Goal: Task Accomplishment & Management: Use online tool/utility

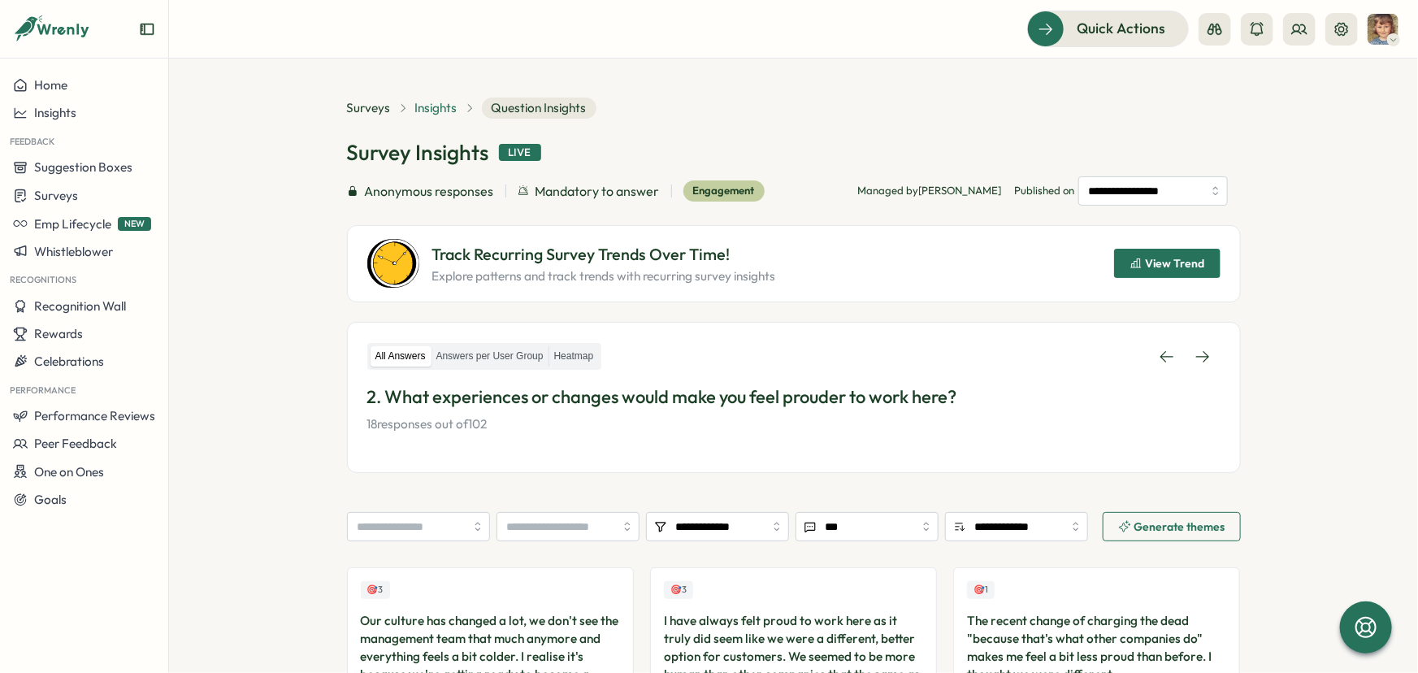
click at [431, 106] on span "Insights" at bounding box center [436, 108] width 42 height 18
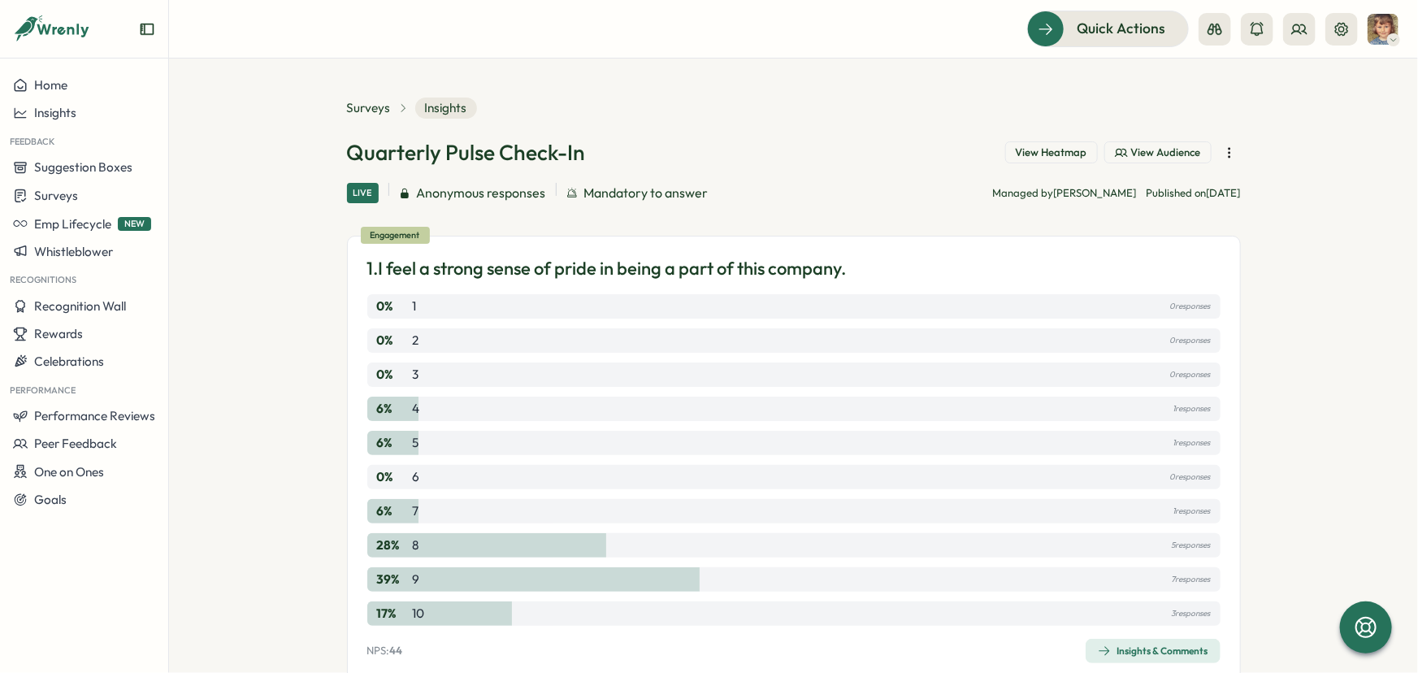
click at [385, 110] on div "Surveys" at bounding box center [378, 108] width 62 height 18
click at [367, 107] on span "Surveys" at bounding box center [369, 108] width 44 height 18
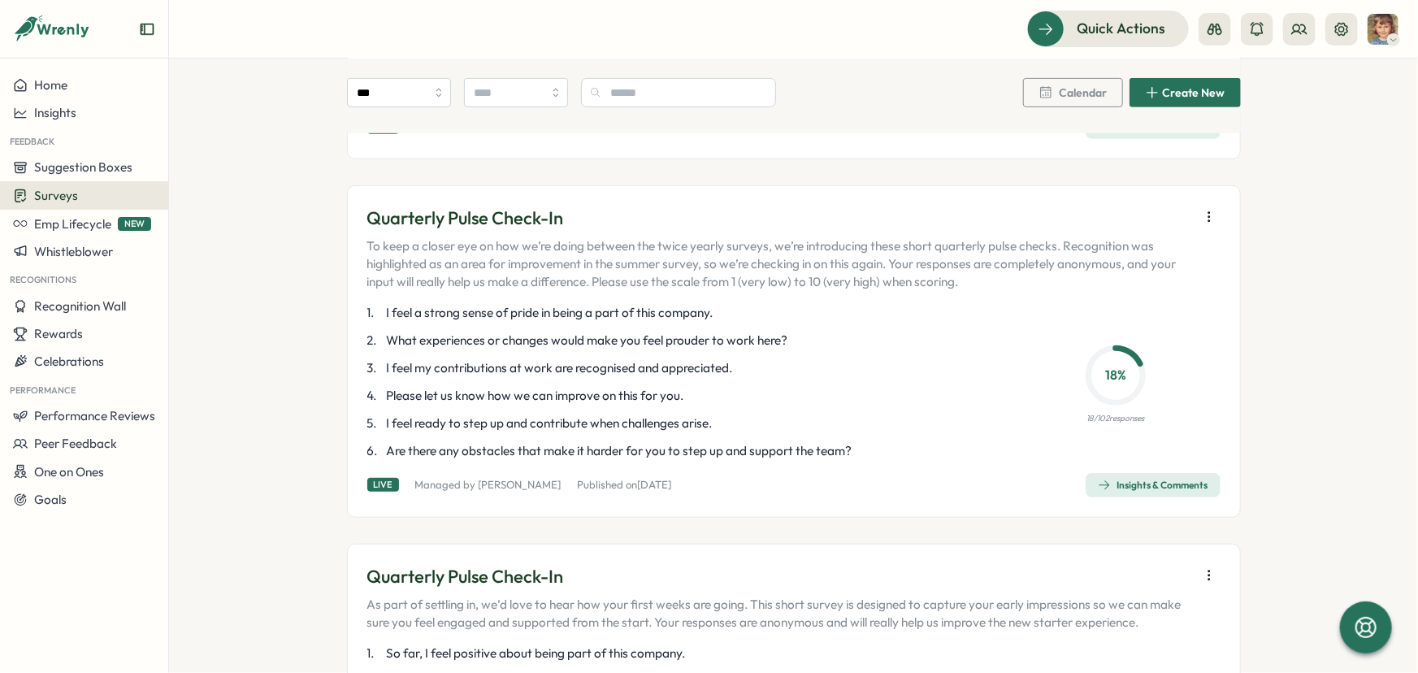
scroll to position [73, 0]
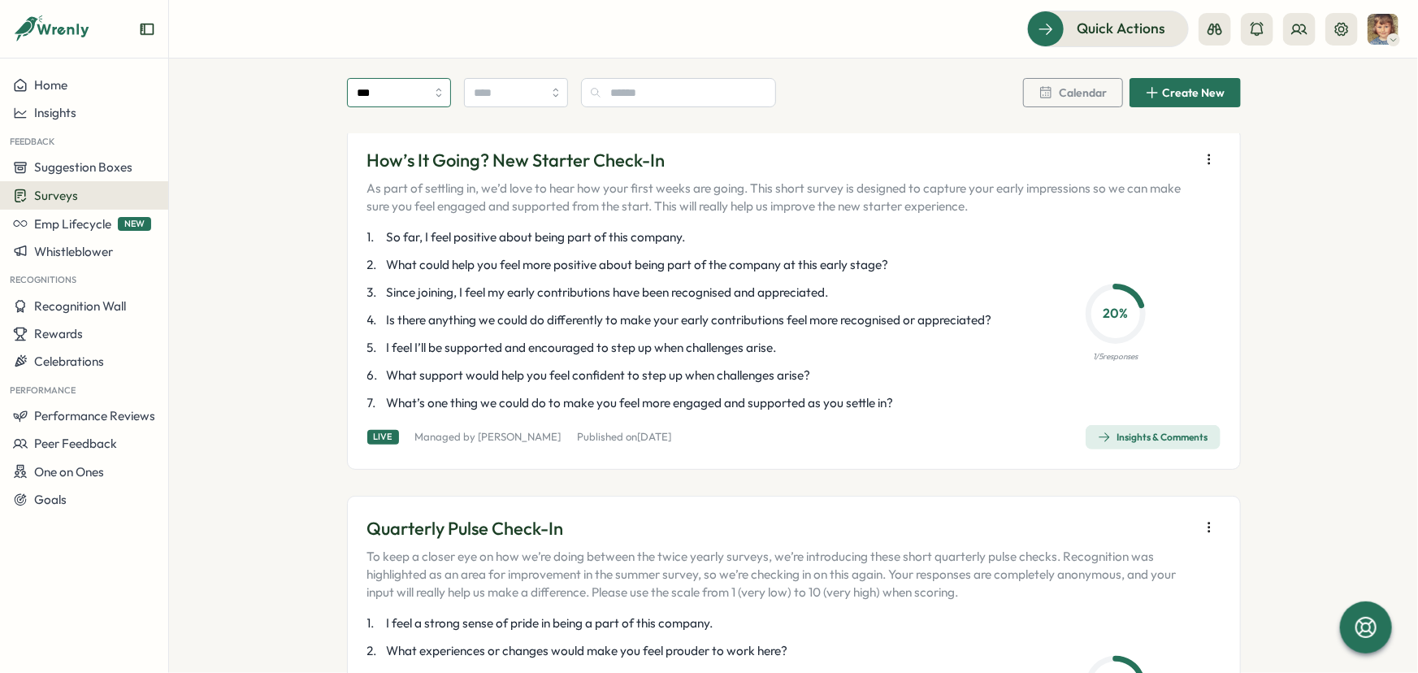
click at [436, 93] on input "***" at bounding box center [399, 92] width 104 height 29
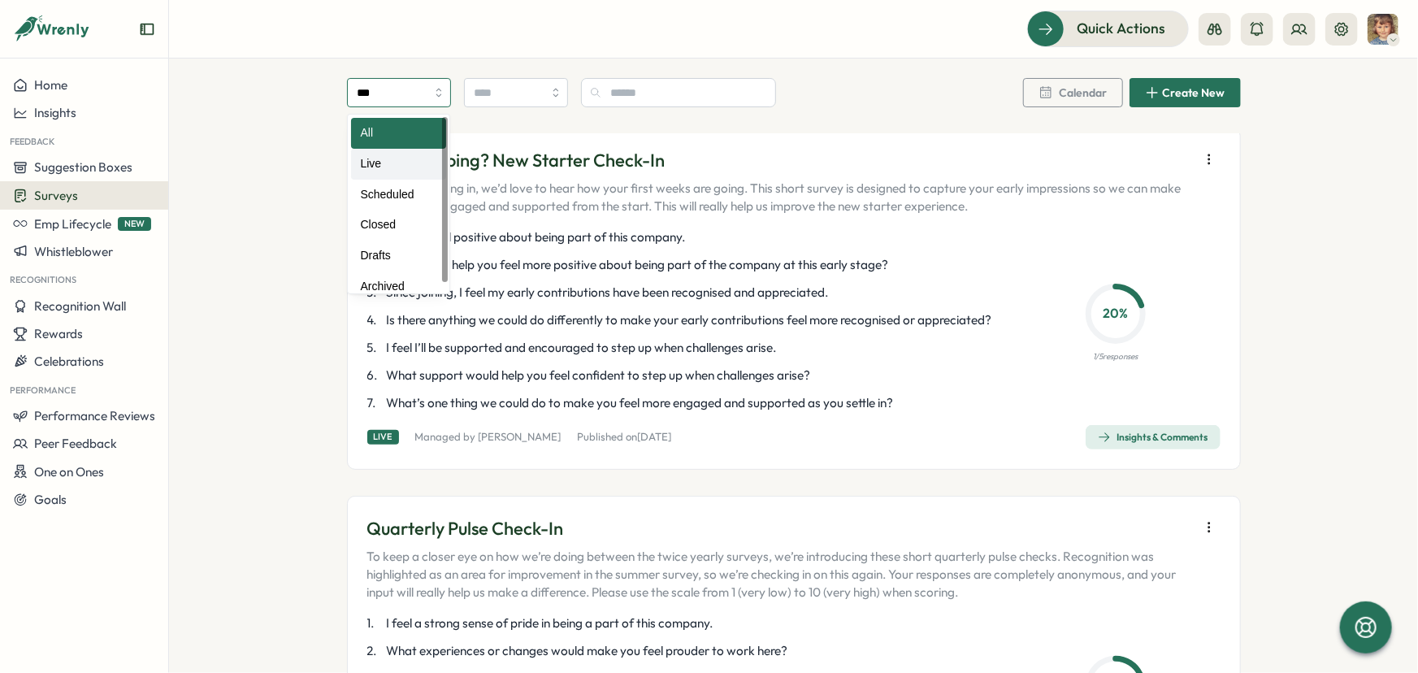
type input "****"
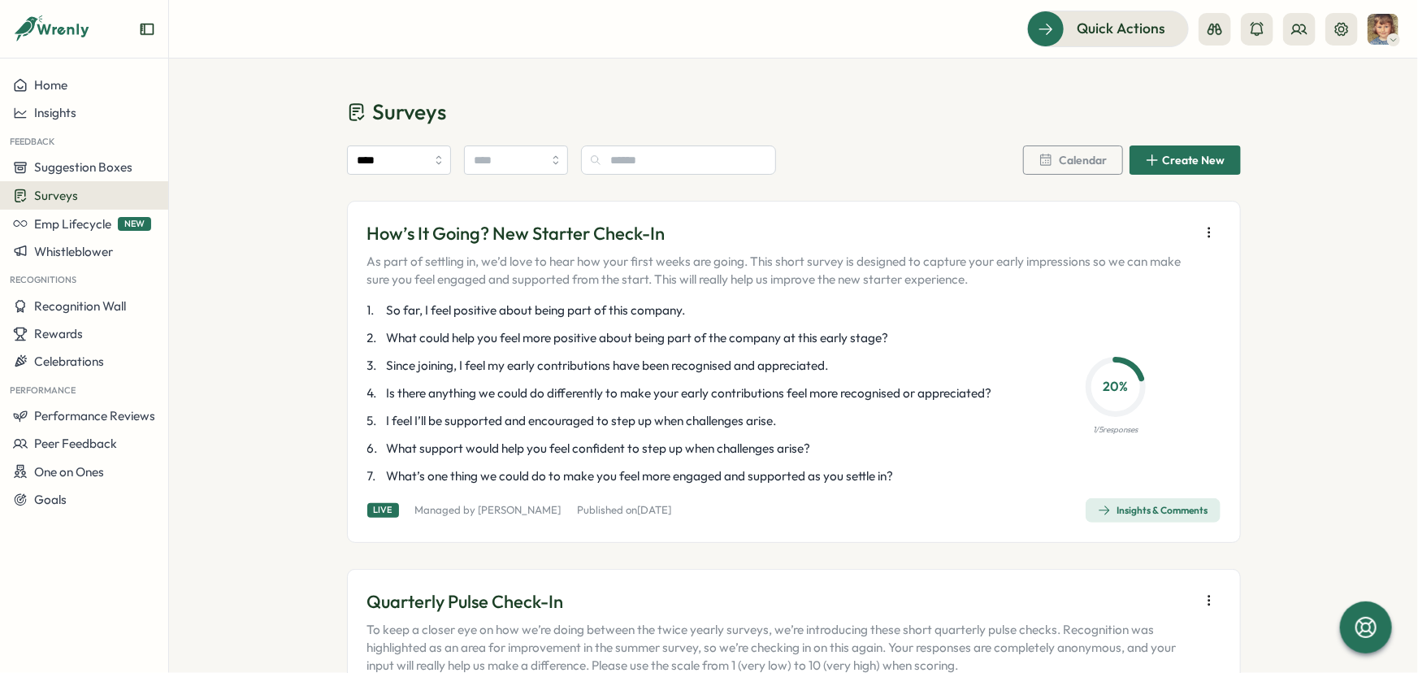
click at [1214, 230] on button "button" at bounding box center [1209, 232] width 23 height 23
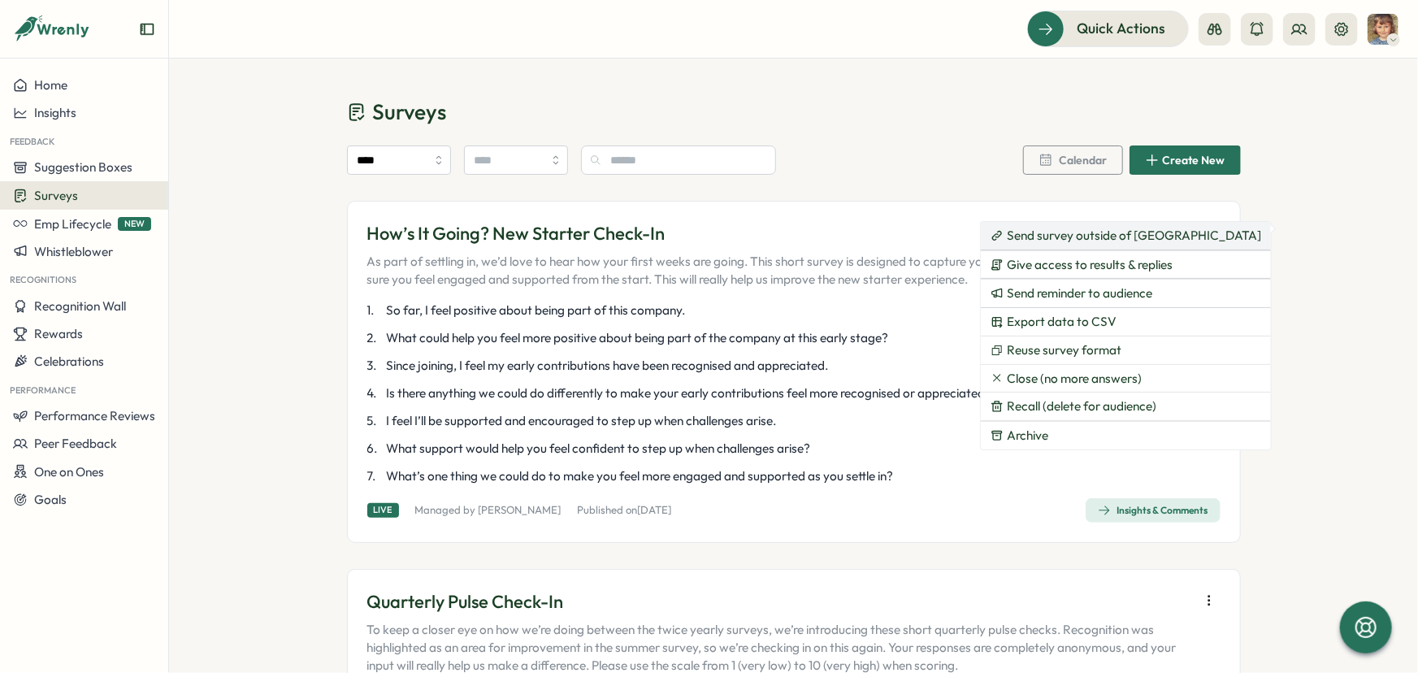
click at [1073, 237] on span "Send survey outside of [GEOGRAPHIC_DATA]" at bounding box center [1134, 235] width 254 height 15
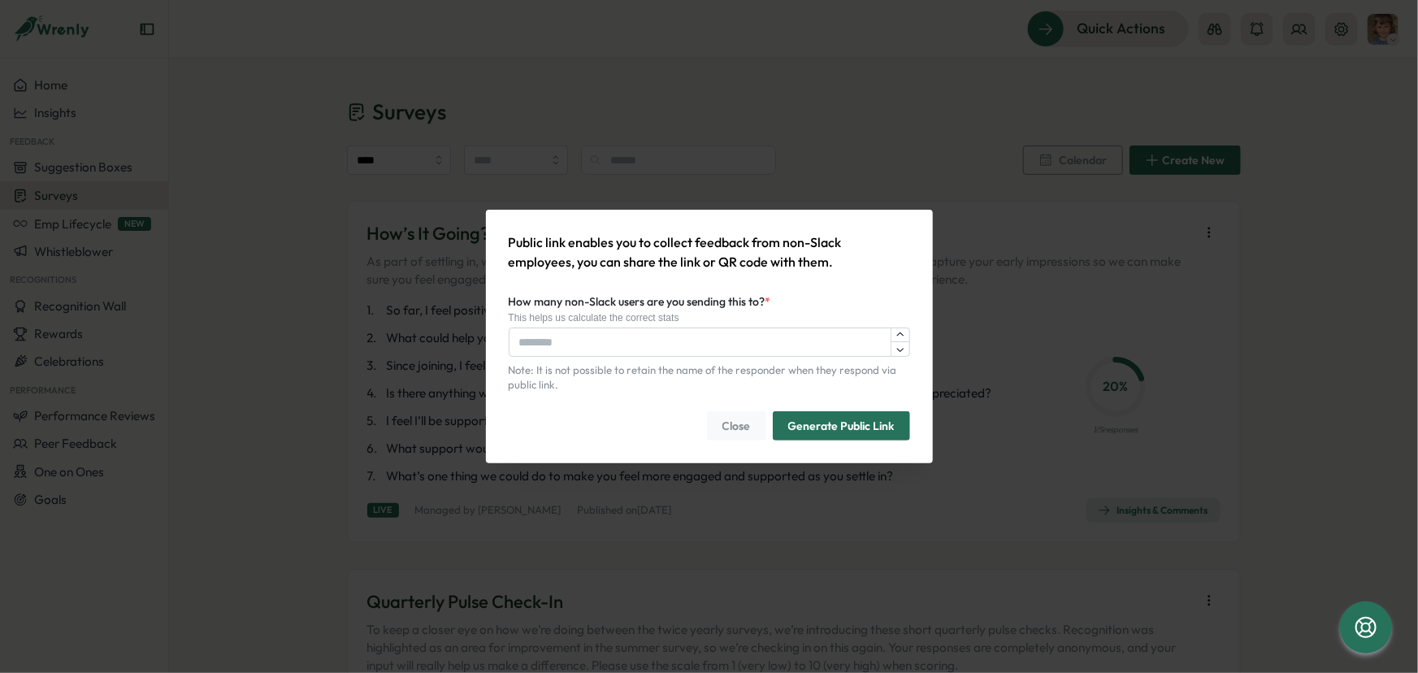
click at [601, 337] on input "How many non-Slack users are you sending this to? *" at bounding box center [710, 342] width 402 height 29
click at [801, 426] on span "Generate Public Link" at bounding box center [841, 426] width 106 height 28
click at [547, 345] on input "How many non-Slack users are you sending this to? *" at bounding box center [710, 342] width 402 height 29
type input "*"
click at [823, 429] on span "Generate Public Link" at bounding box center [841, 426] width 106 height 28
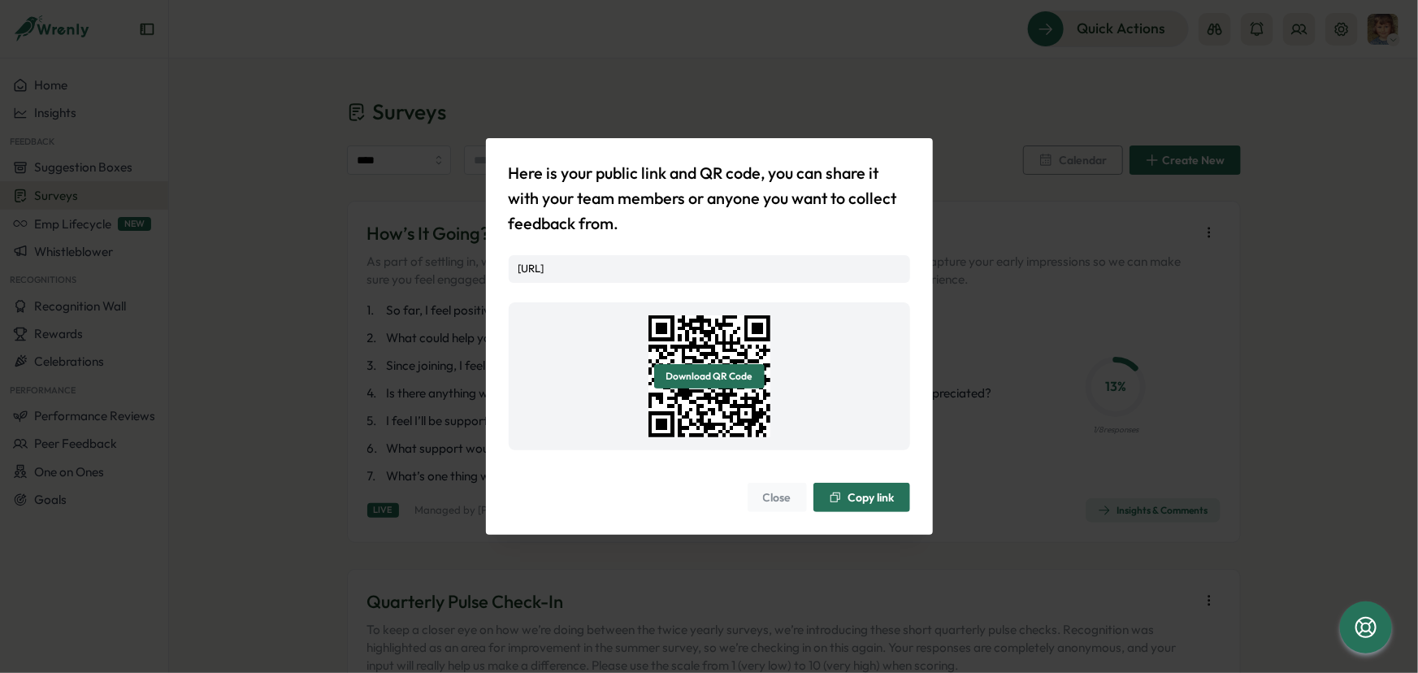
click at [599, 276] on div "[URL]" at bounding box center [710, 269] width 402 height 28
drag, startPoint x: 597, startPoint y: 276, endPoint x: 519, endPoint y: 260, distance: 78.9
click at [520, 260] on div "[URL]" at bounding box center [710, 269] width 402 height 28
copy link "[URL]"
click at [763, 511] on span "Close" at bounding box center [777, 498] width 28 height 28
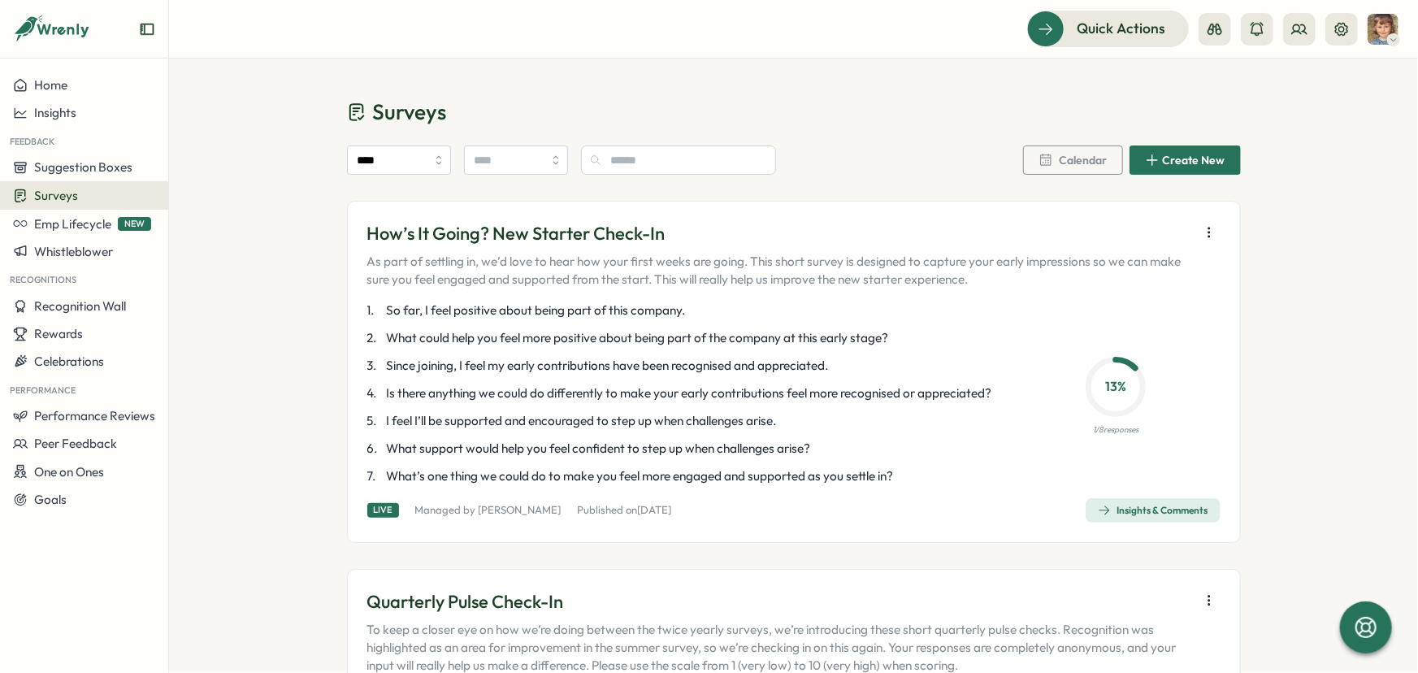
click at [1162, 517] on div "Insights & Comments" at bounding box center [1153, 510] width 111 height 13
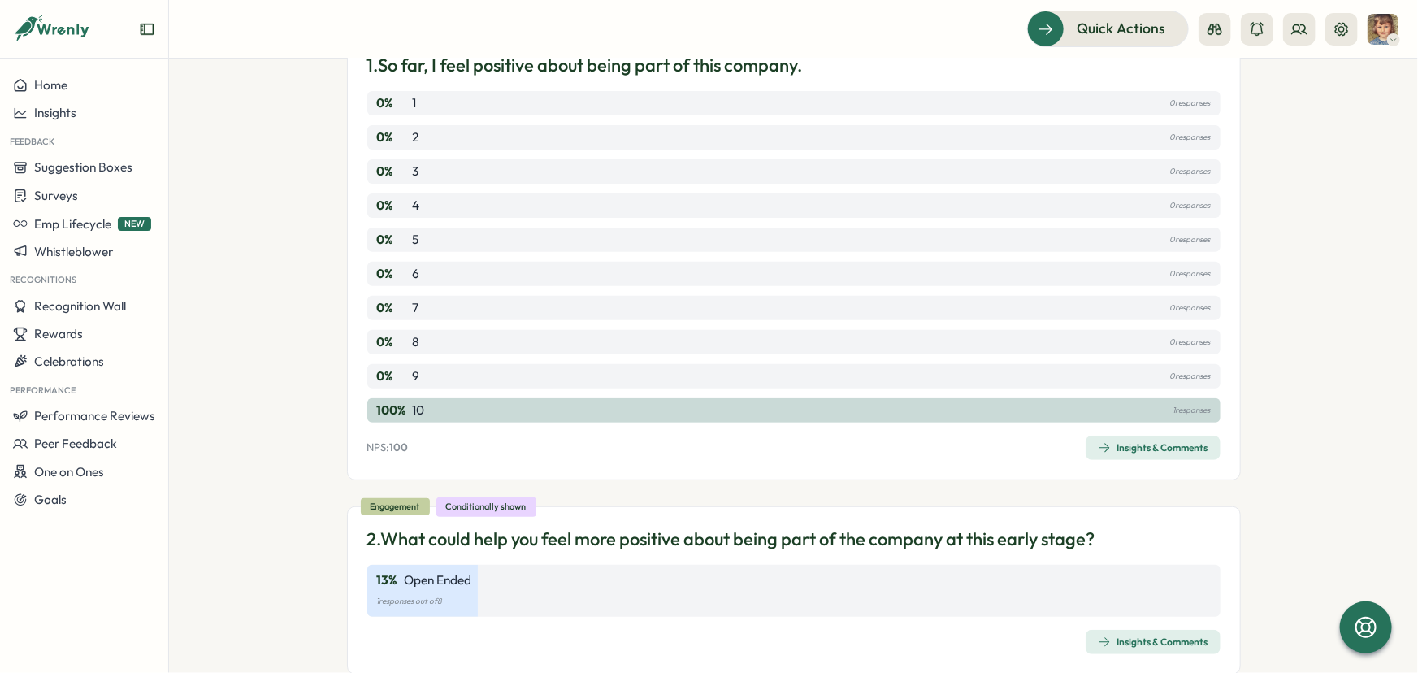
scroll to position [295, 0]
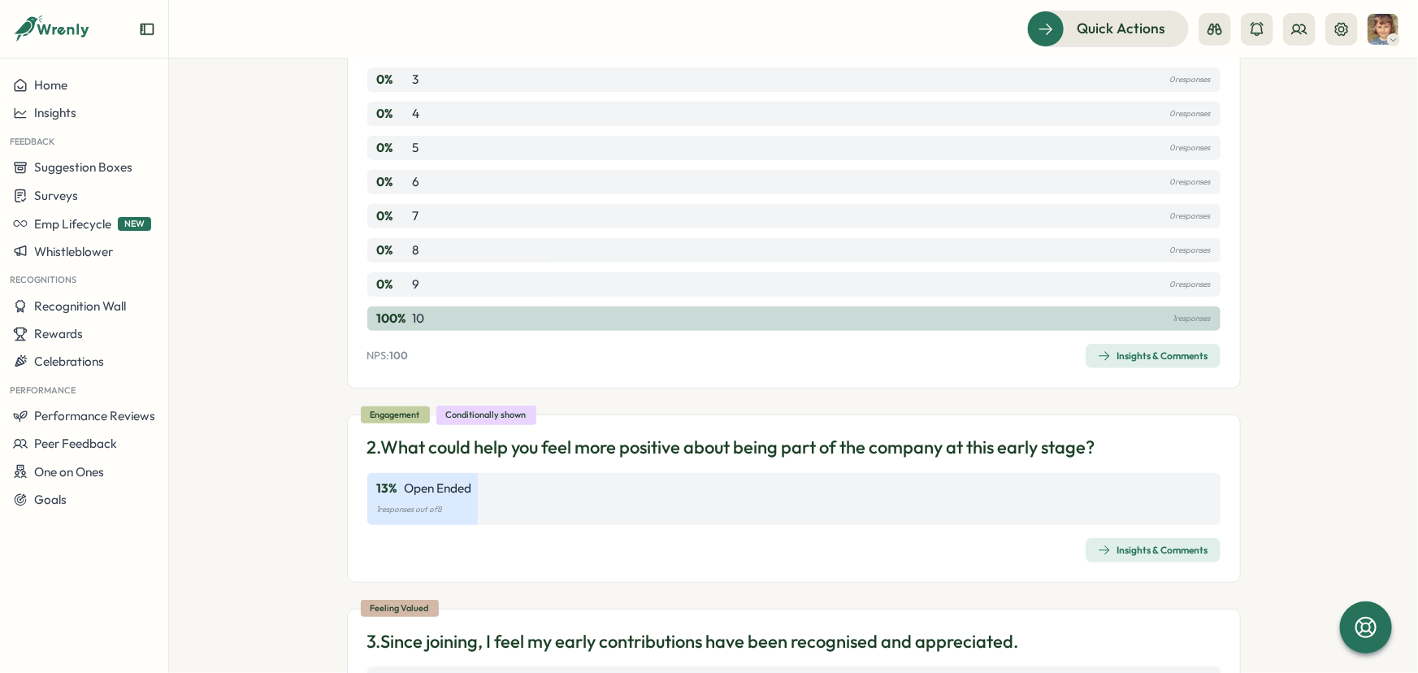
click at [1184, 363] on span "Insights & Comments" at bounding box center [1153, 356] width 111 height 23
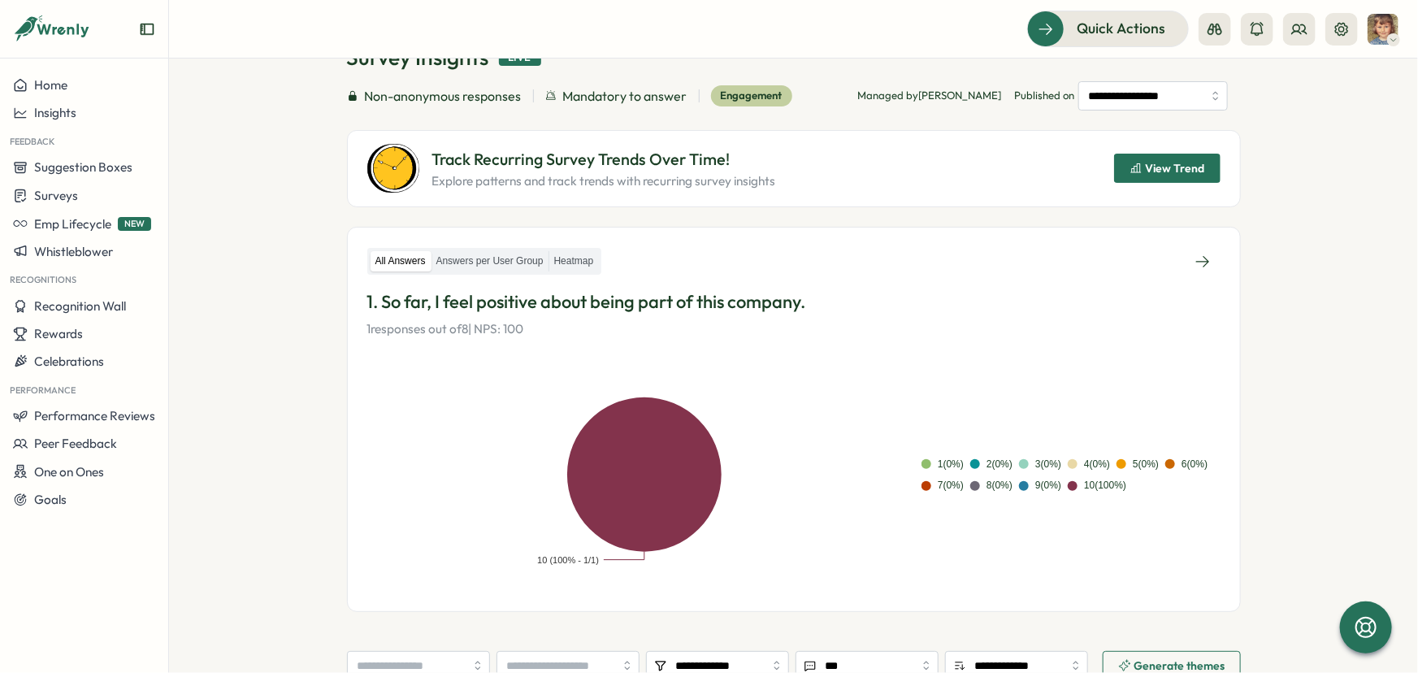
scroll to position [73, 0]
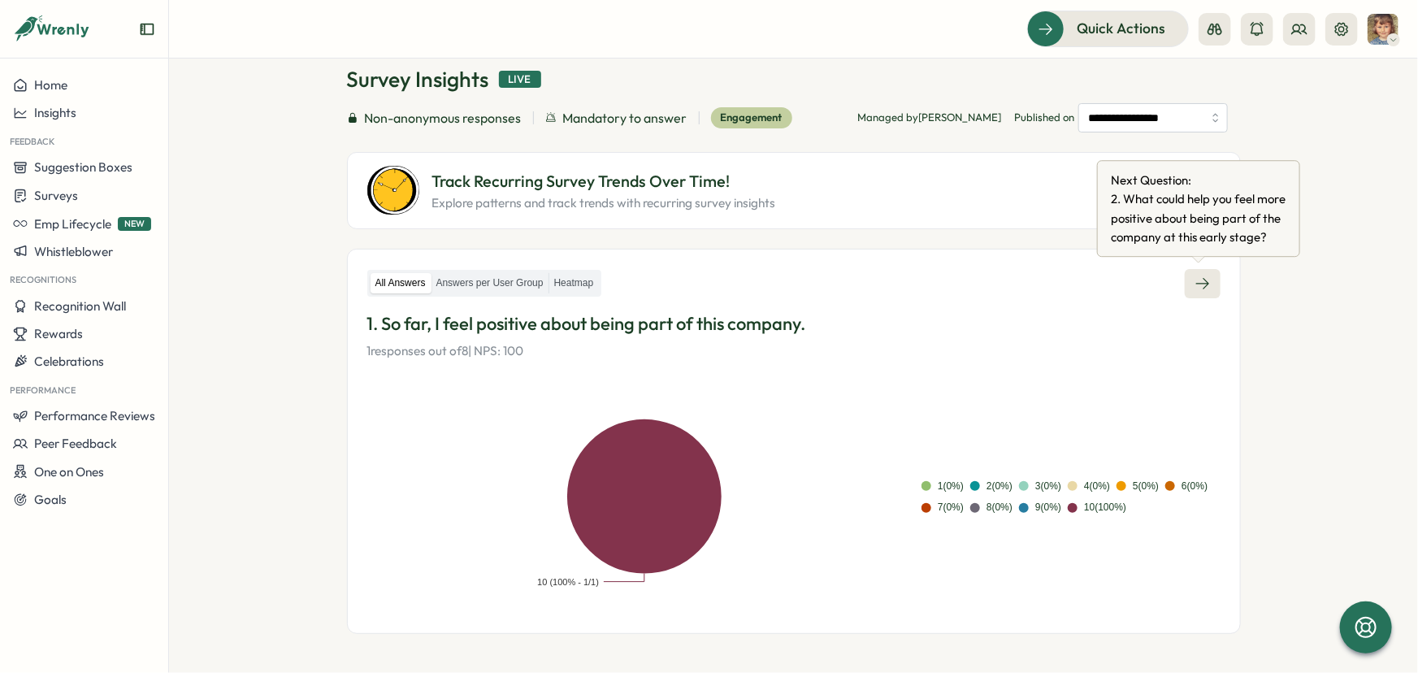
click at [1195, 281] on icon at bounding box center [1203, 284] width 16 height 16
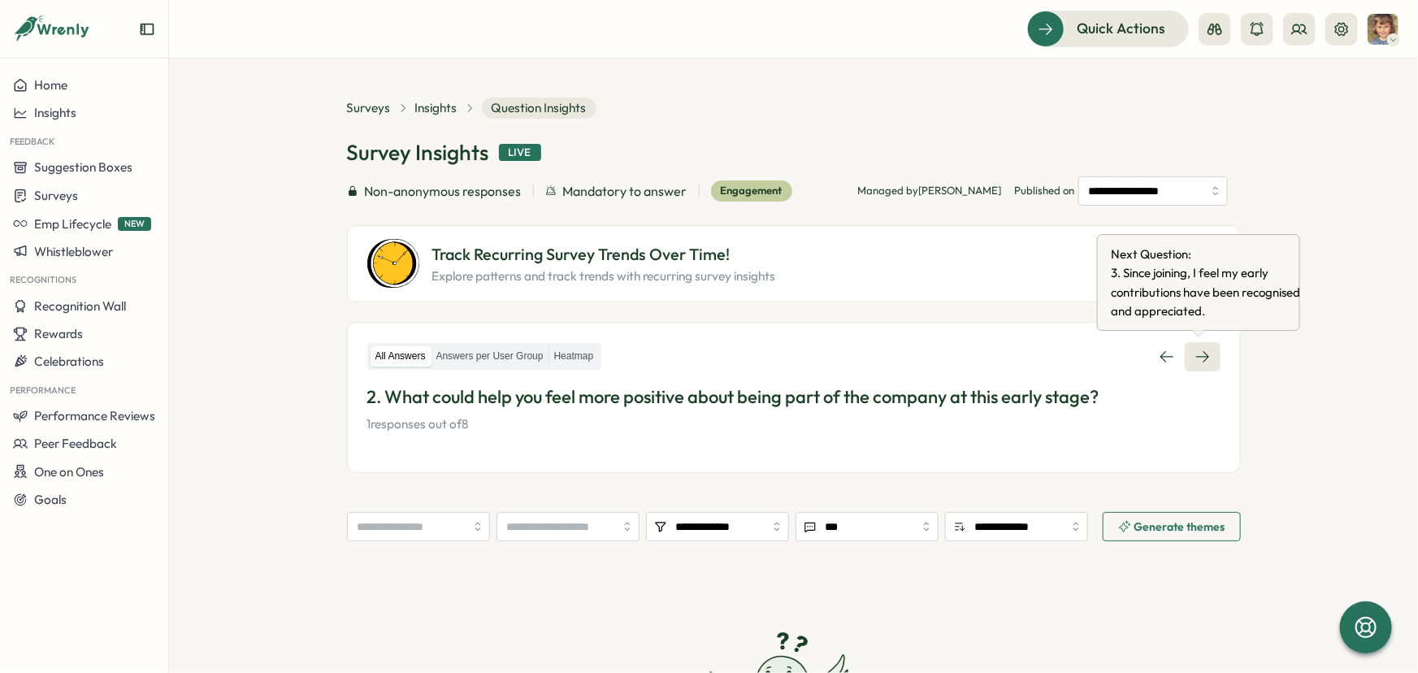
click at [1199, 355] on icon at bounding box center [1203, 357] width 16 height 16
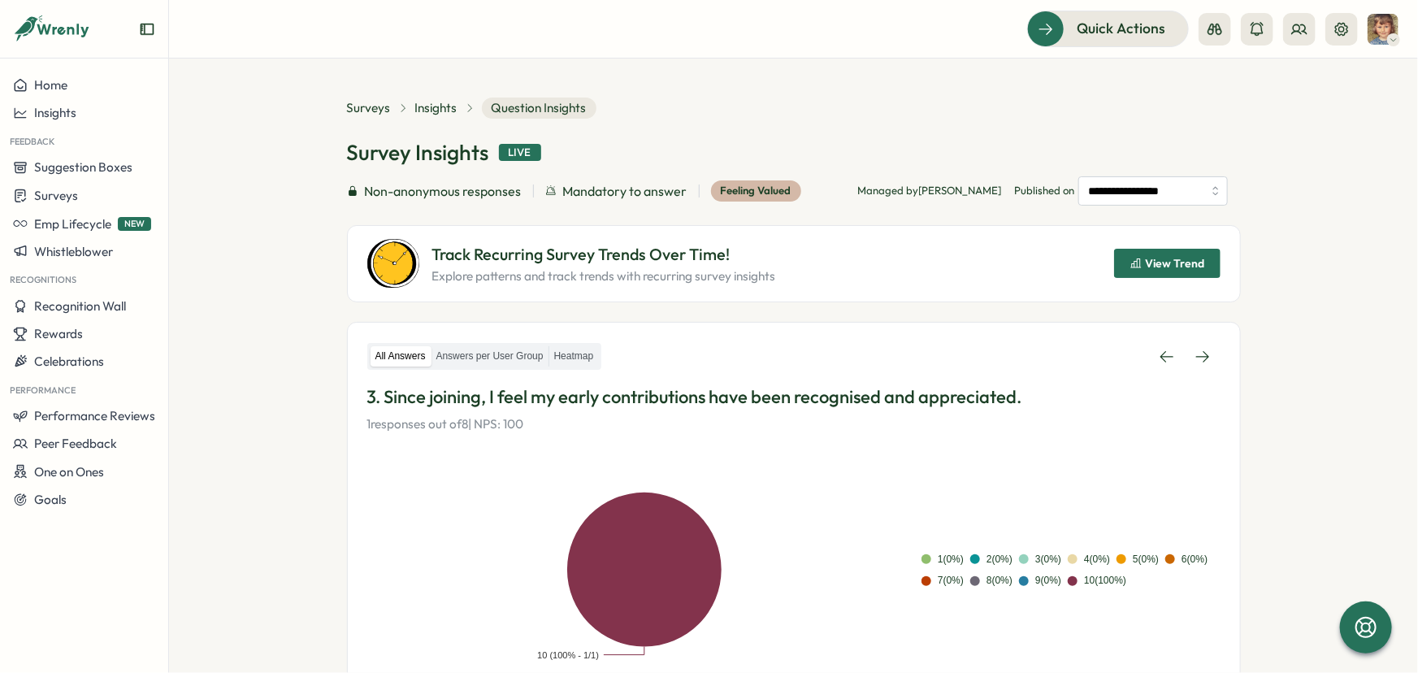
click at [1199, 355] on icon at bounding box center [1203, 357] width 16 height 16
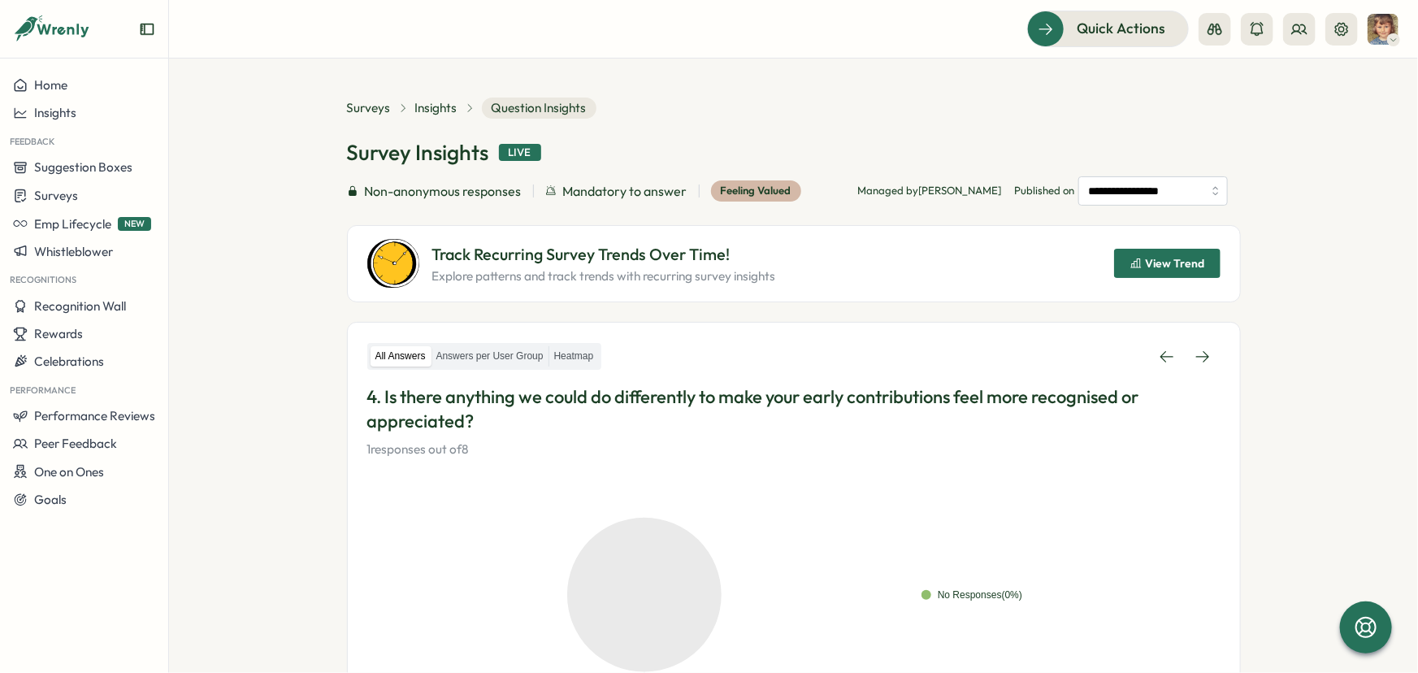
click at [1199, 355] on icon at bounding box center [1203, 357] width 16 height 16
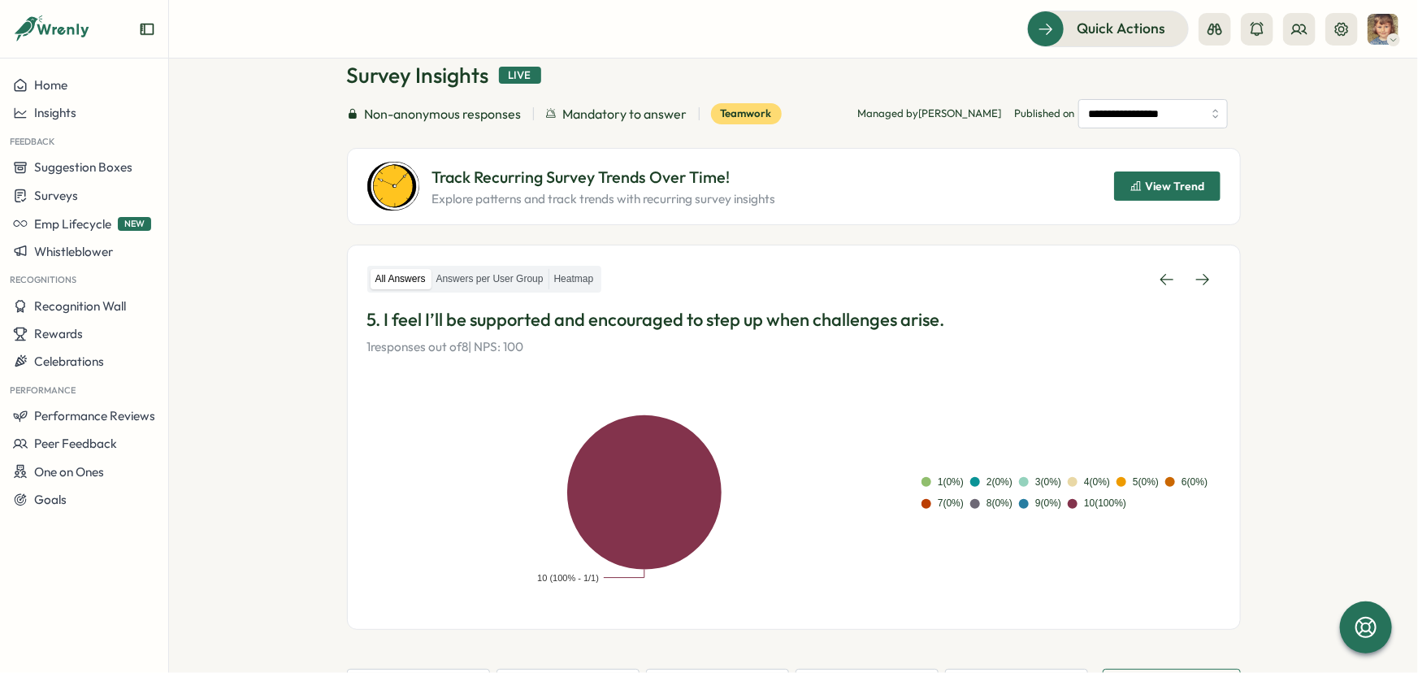
scroll to position [73, 0]
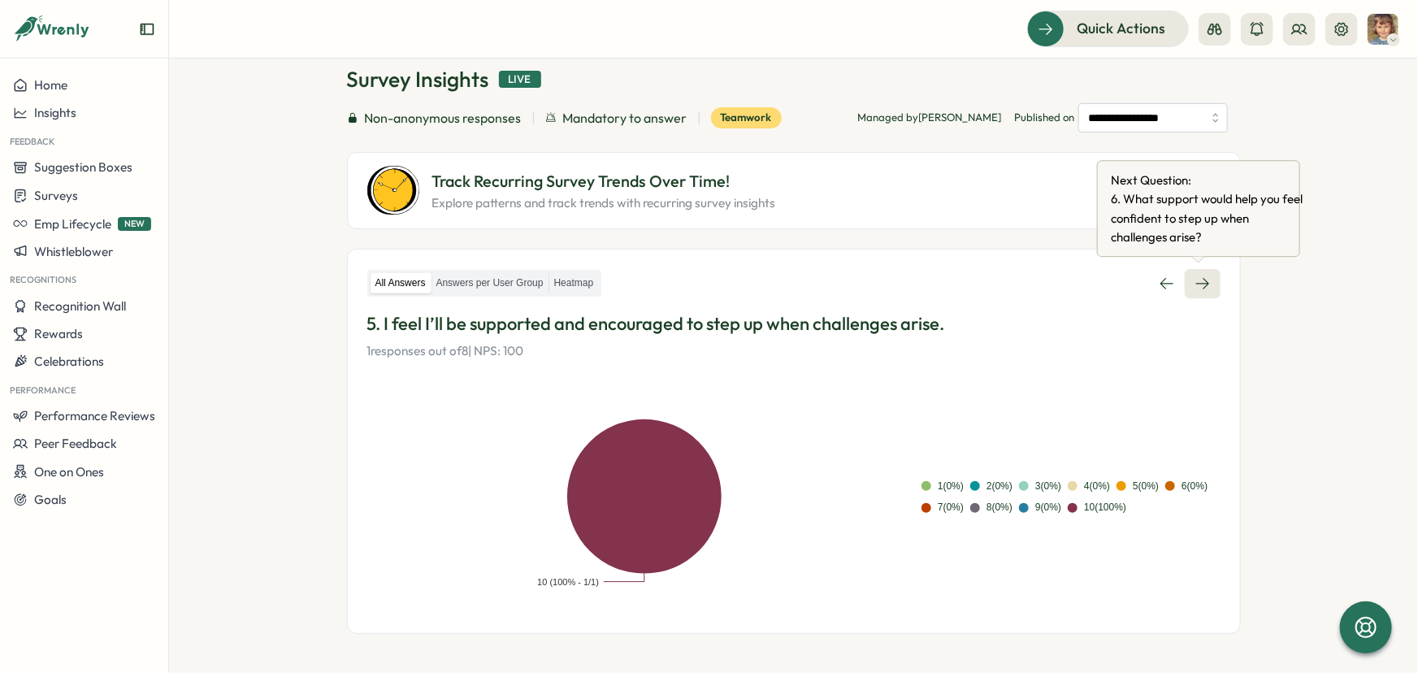
click at [1202, 281] on icon at bounding box center [1203, 284] width 16 height 16
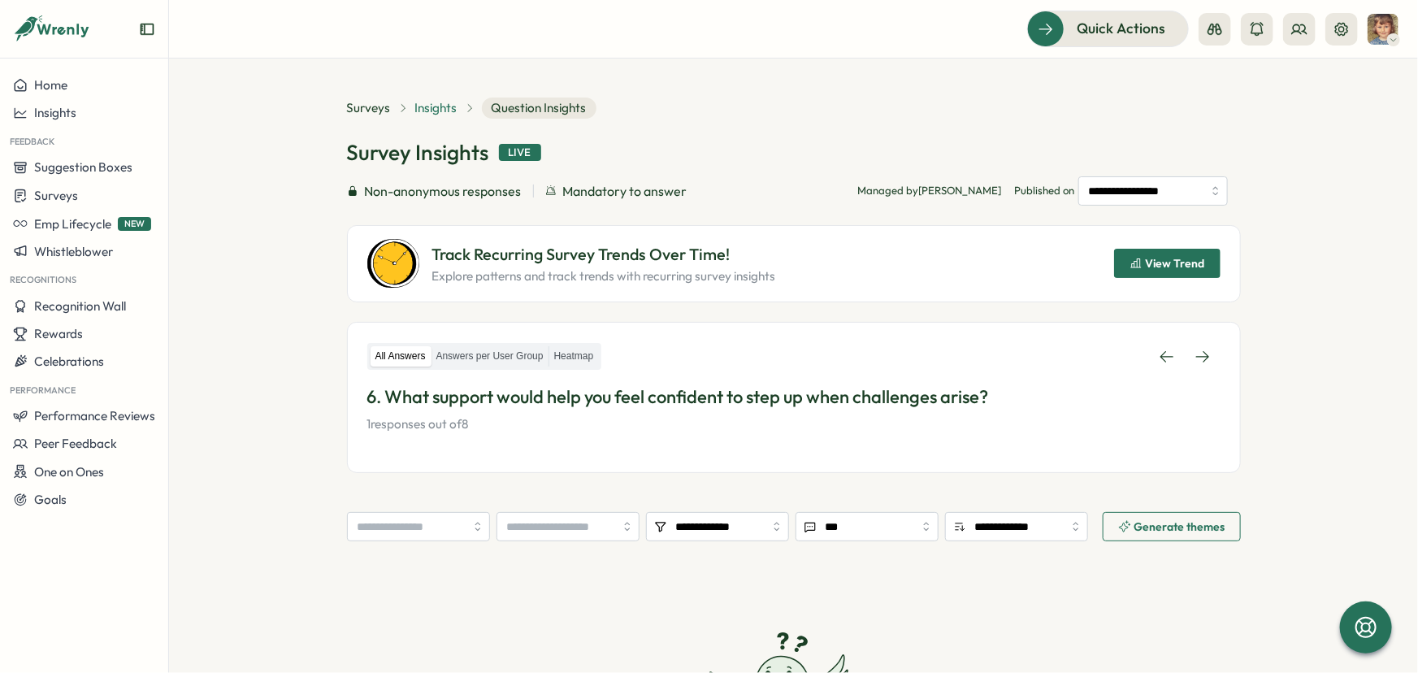
click at [424, 106] on span "Insights" at bounding box center [436, 108] width 42 height 18
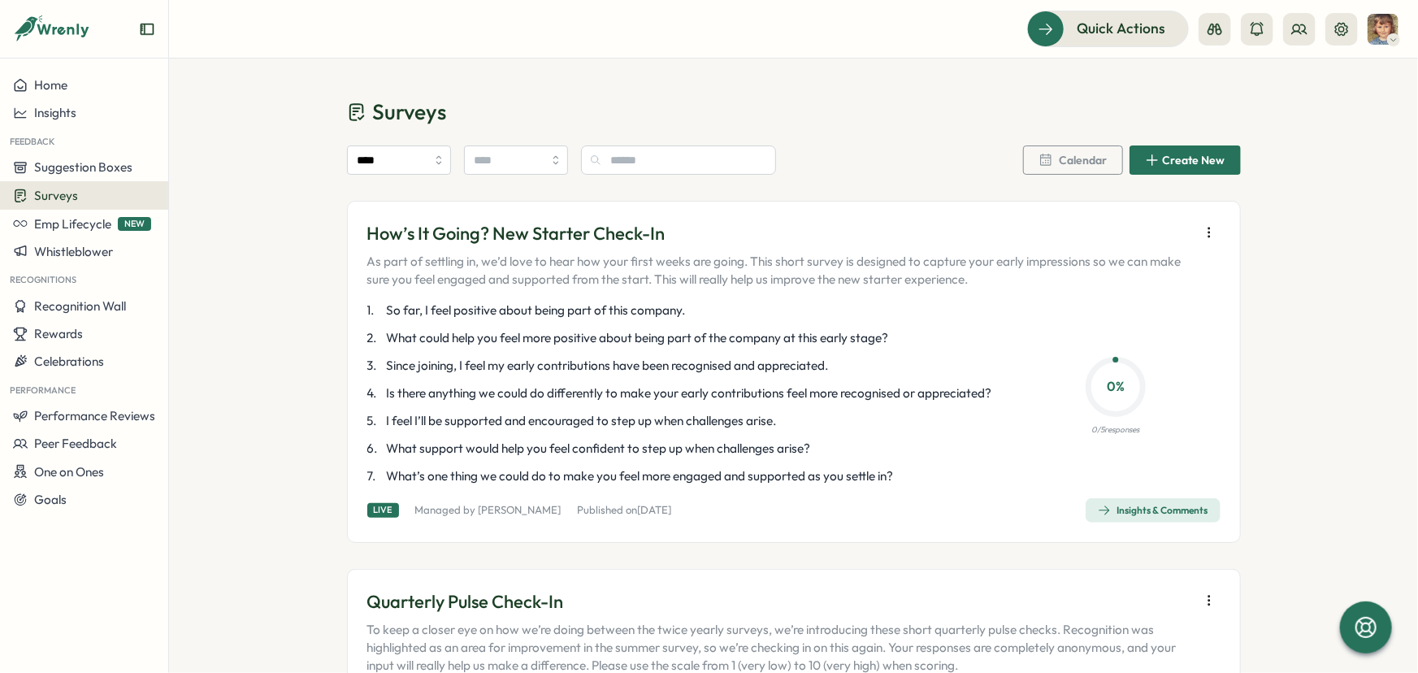
click at [1135, 517] on div "Insights & Comments" at bounding box center [1153, 510] width 111 height 13
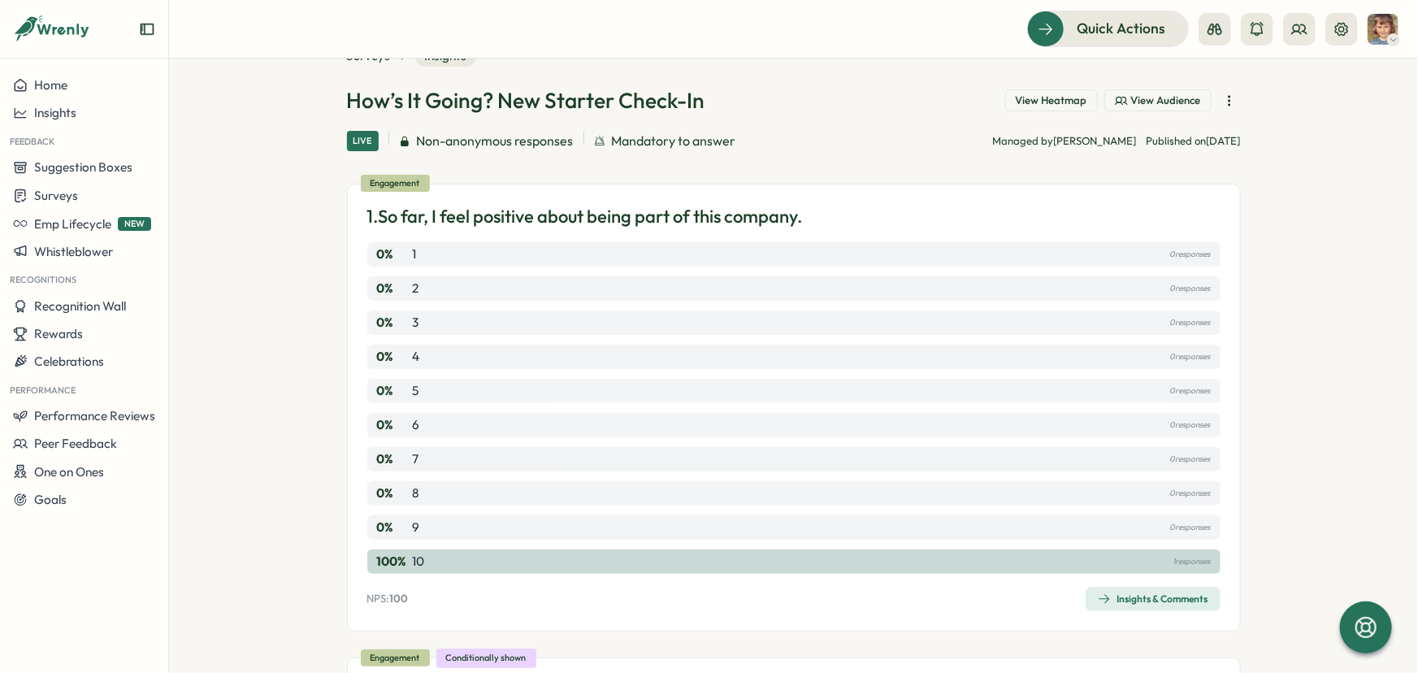
scroll to position [295, 0]
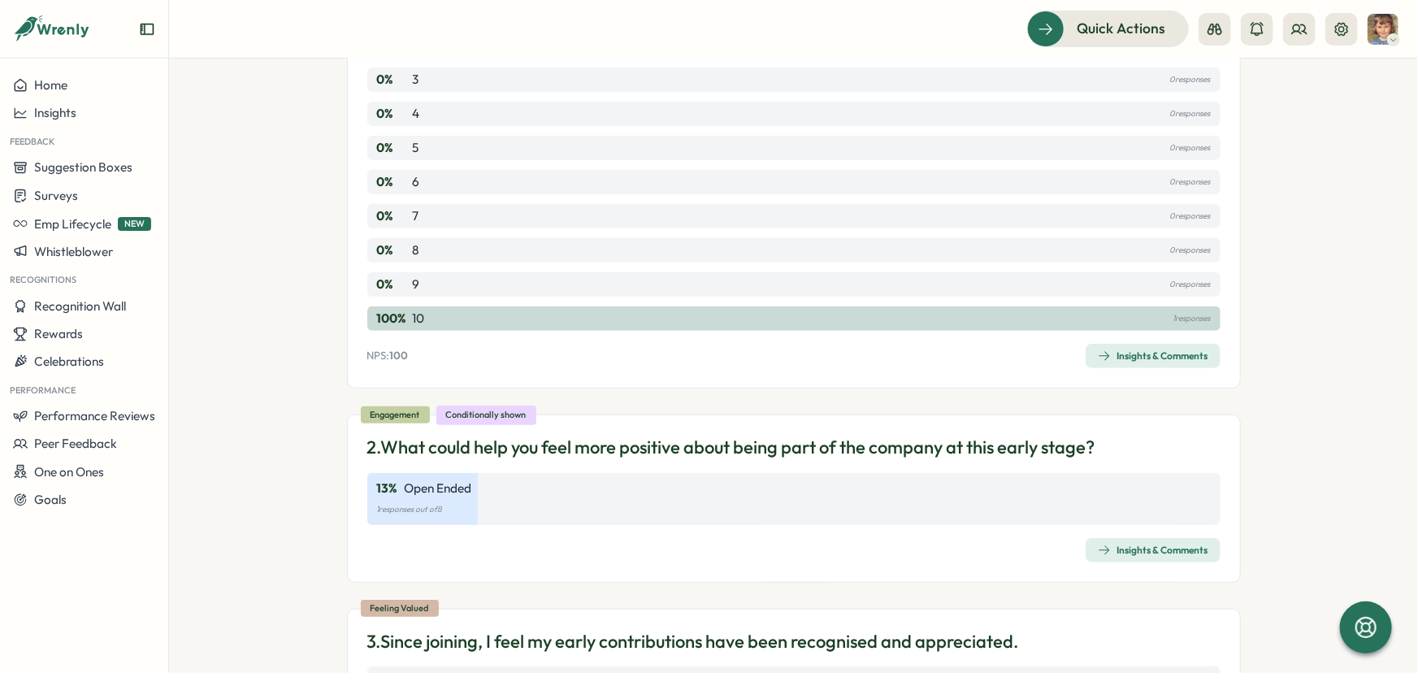
click at [1149, 350] on div "Insights & Comments" at bounding box center [1153, 356] width 111 height 13
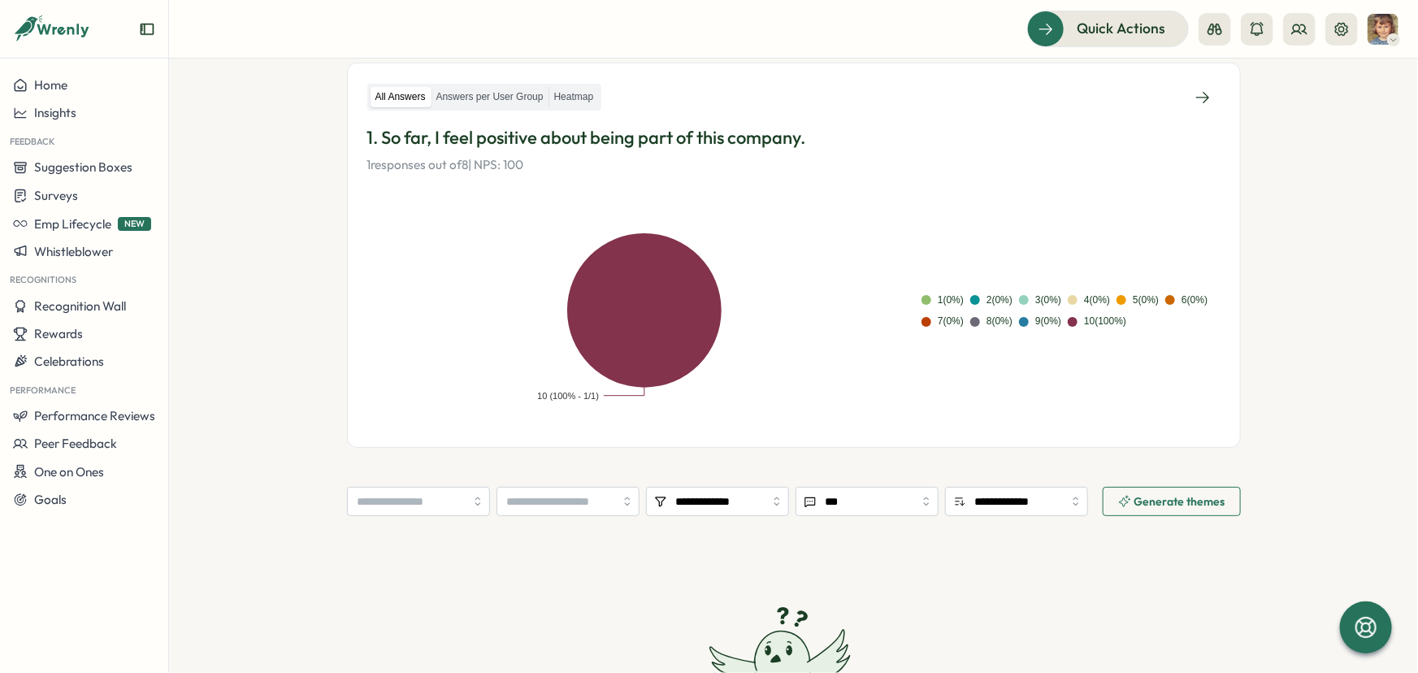
scroll to position [295, 0]
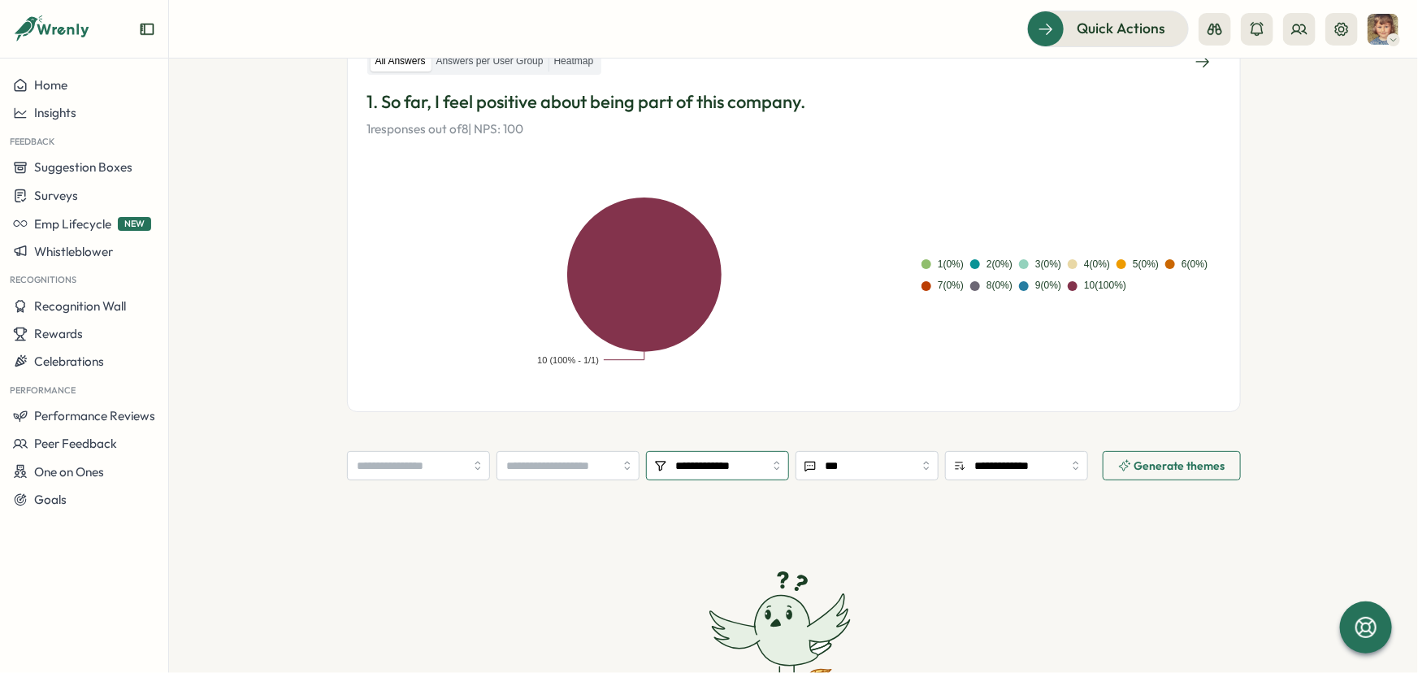
click at [723, 463] on input "**********" at bounding box center [717, 465] width 143 height 29
type input "***"
